Goal: Check status: Check status

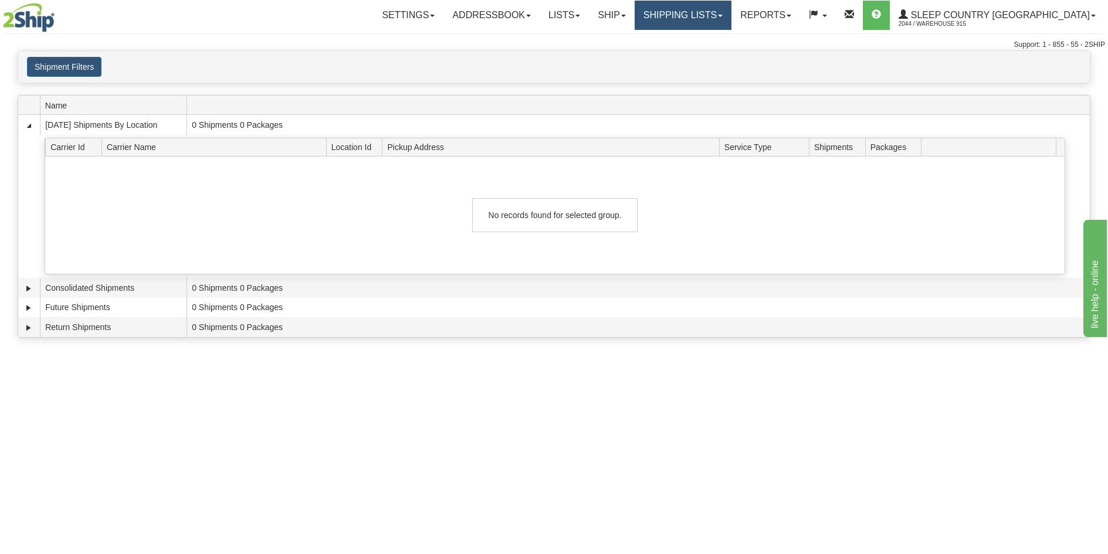
click at [729, 18] on link "Shipping lists" at bounding box center [683, 15] width 97 height 29
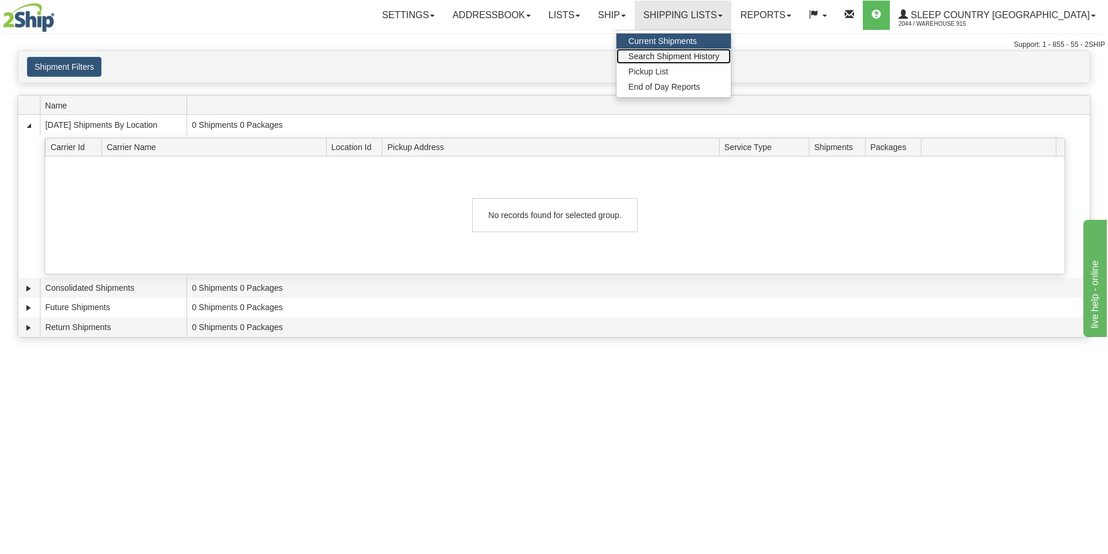
click at [719, 52] on span "Search Shipment History" at bounding box center [673, 56] width 91 height 9
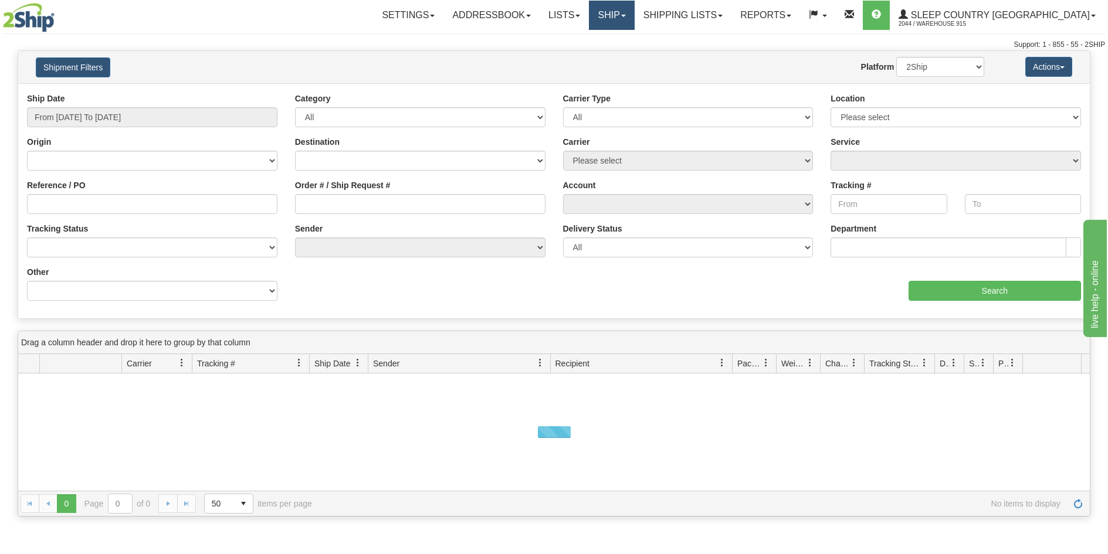
click at [634, 13] on link "Ship" at bounding box center [611, 15] width 45 height 29
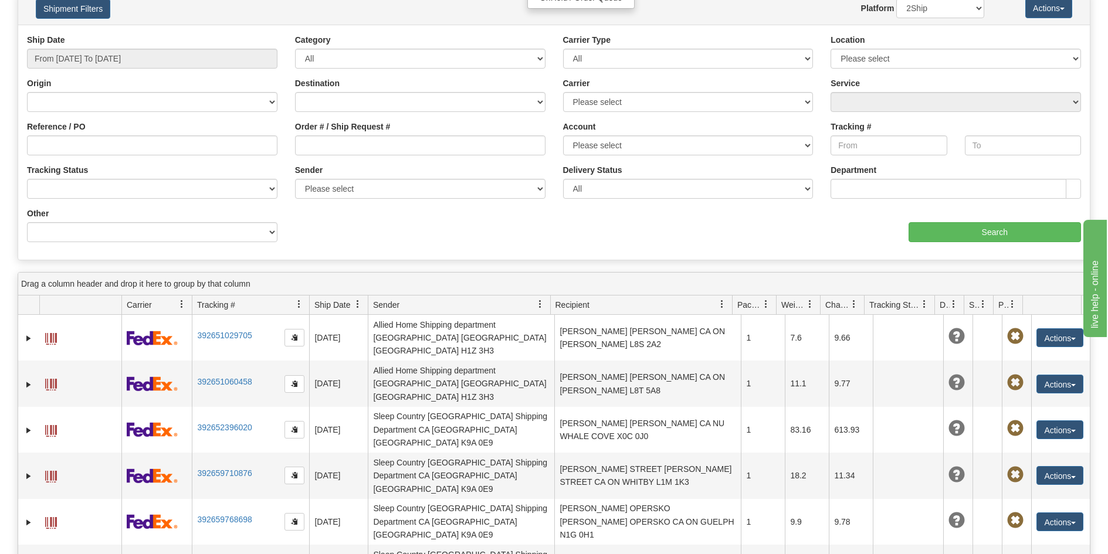
scroll to position [117, 0]
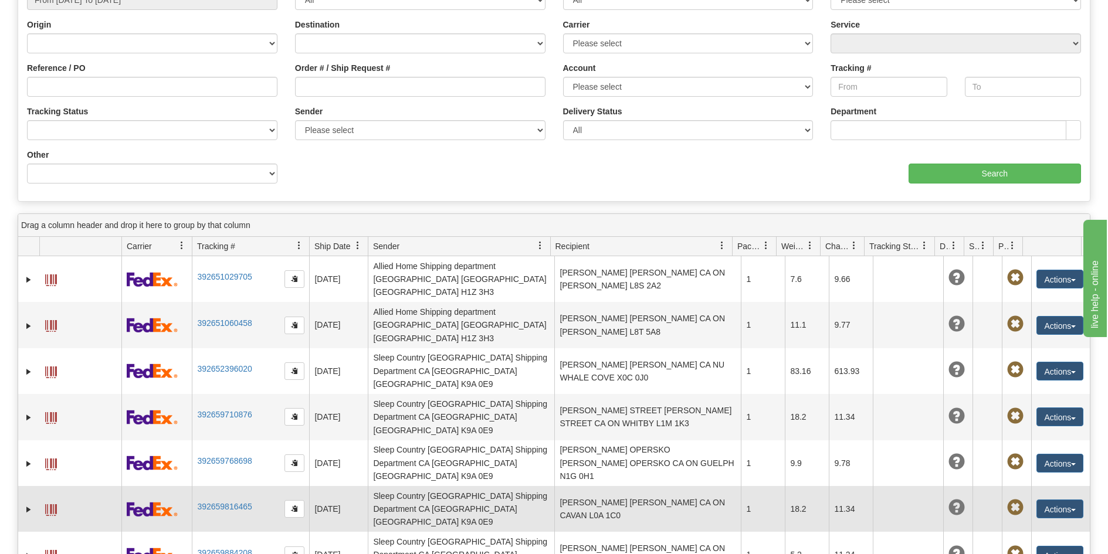
click at [54, 504] on span at bounding box center [51, 510] width 12 height 12
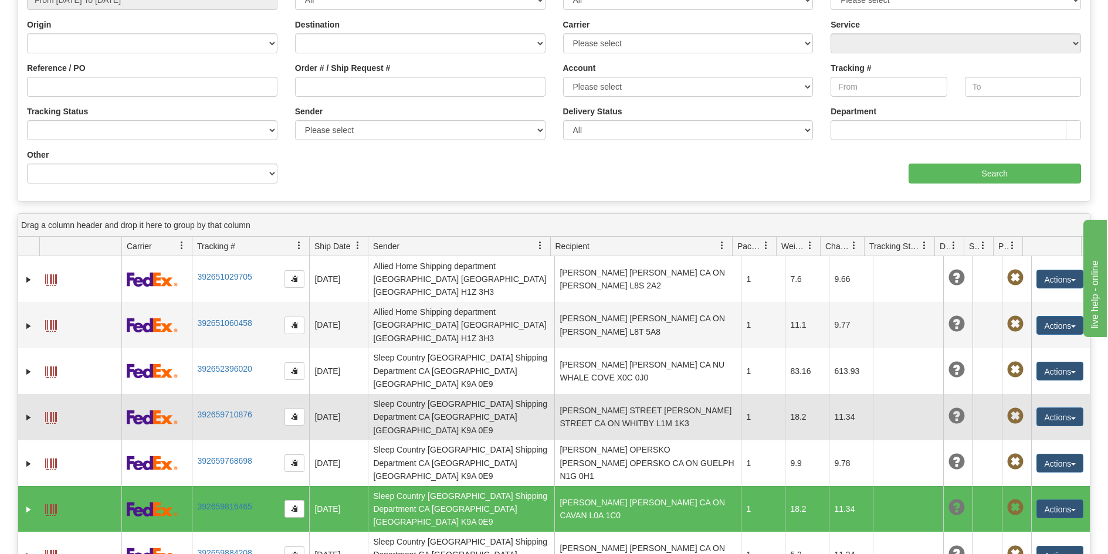
click at [52, 412] on span at bounding box center [51, 418] width 12 height 12
